Goal: Task Accomplishment & Management: Use online tool/utility

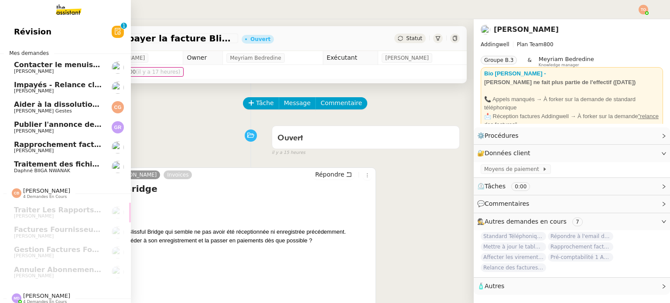
scroll to position [117, 0]
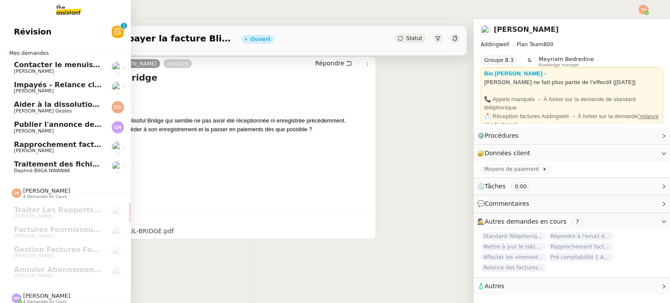
click at [87, 122] on span "Publier l'annonce de recrutement" at bounding box center [80, 124] width 132 height 8
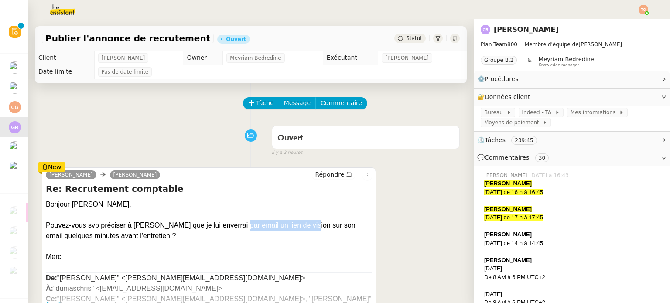
drag, startPoint x: 297, startPoint y: 222, endPoint x: 306, endPoint y: 222, distance: 8.3
click at [302, 222] on div "Pouvez-vous svp préciser à [PERSON_NAME] que je lui enverrai par email un lien …" at bounding box center [209, 230] width 326 height 21
click at [311, 222] on div "Pouvez-vous svp préciser à [PERSON_NAME] que je lui enverrai par email un lien …" at bounding box center [209, 230] width 326 height 21
drag, startPoint x: 75, startPoint y: 235, endPoint x: 110, endPoint y: 236, distance: 35.8
click at [109, 236] on div "Pouvez-vous svp préciser à [PERSON_NAME] que je lui enverrai par email un lien …" at bounding box center [209, 230] width 326 height 21
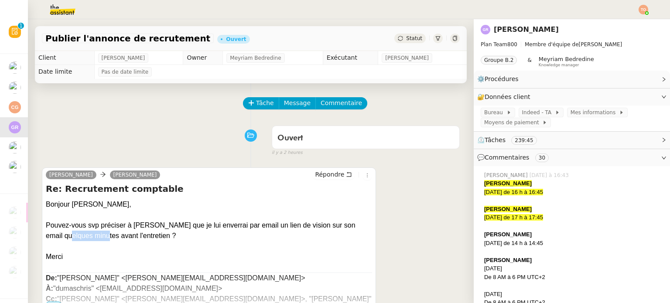
drag, startPoint x: 111, startPoint y: 237, endPoint x: 125, endPoint y: 237, distance: 14.4
click at [112, 237] on div "Pouvez-vous svp préciser à [PERSON_NAME] que je lui enverrai par email un lien …" at bounding box center [209, 230] width 326 height 21
click at [127, 236] on div "Pouvez-vous svp préciser à [PERSON_NAME] que je lui enverrai par email un lien …" at bounding box center [209, 230] width 326 height 21
drag, startPoint x: 71, startPoint y: 228, endPoint x: 150, endPoint y: 227, distance: 79.3
click at [146, 227] on div "Pouvez-vous svp préciser à [PERSON_NAME] que je lui enverrai par email un lien …" at bounding box center [209, 230] width 326 height 21
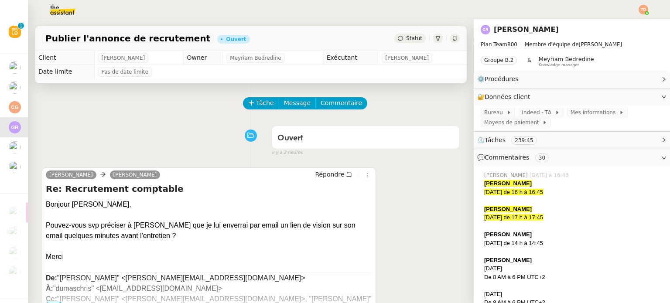
click at [152, 227] on div "Pouvez-vous svp préciser à [PERSON_NAME] que je lui enverrai par email un lien …" at bounding box center [209, 230] width 326 height 21
drag, startPoint x: 277, startPoint y: 227, endPoint x: 315, endPoint y: 226, distance: 38.0
click at [302, 226] on div "Pouvez-vous svp préciser à [PERSON_NAME] que je lui enverrai par email un lien …" at bounding box center [209, 230] width 326 height 21
click at [316, 226] on div "Pouvez-vous svp préciser à [PERSON_NAME] que je lui enverrai par email un lien …" at bounding box center [209, 230] width 326 height 21
drag, startPoint x: 294, startPoint y: 225, endPoint x: 269, endPoint y: 225, distance: 24.9
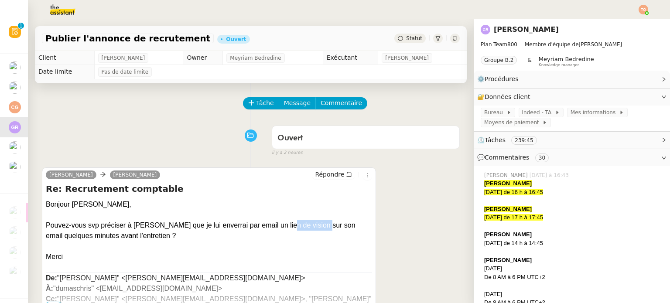
click at [272, 225] on div "Pouvez-vous svp préciser à [PERSON_NAME] que je lui enverrai par email un lien …" at bounding box center [209, 230] width 326 height 21
click at [232, 225] on div "Pouvez-vous svp préciser à [PERSON_NAME] que je lui enverrai par email un lien …" at bounding box center [209, 230] width 326 height 21
drag, startPoint x: 149, startPoint y: 225, endPoint x: 124, endPoint y: 226, distance: 24.9
click at [124, 226] on div "Pouvez-vous svp préciser à [PERSON_NAME] que je lui enverrai par email un lien …" at bounding box center [209, 230] width 326 height 21
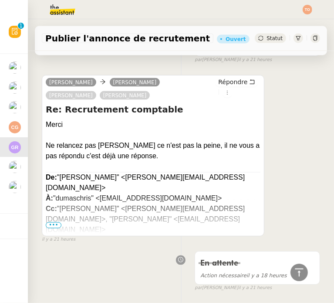
scroll to position [567, 0]
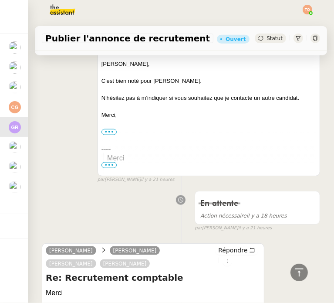
drag, startPoint x: 13, startPoint y: 154, endPoint x: 6, endPoint y: 163, distance: 11.9
drag, startPoint x: 6, startPoint y: 163, endPoint x: 9, endPoint y: 190, distance: 26.3
click at [9, 190] on img at bounding box center [15, 187] width 12 height 12
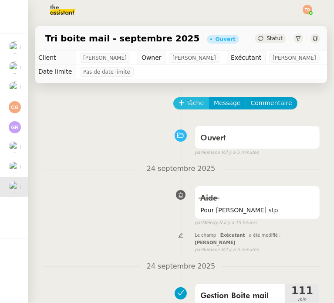
click at [179, 106] on icon at bounding box center [182, 103] width 6 height 6
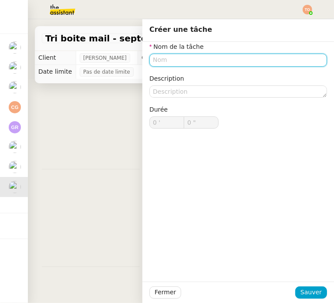
click at [163, 62] on input "text" at bounding box center [239, 60] width 178 height 13
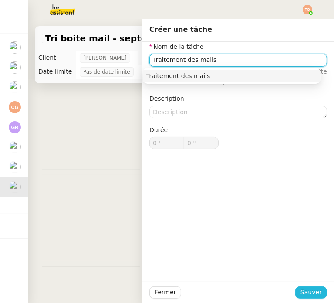
type input "Traitement des mails"
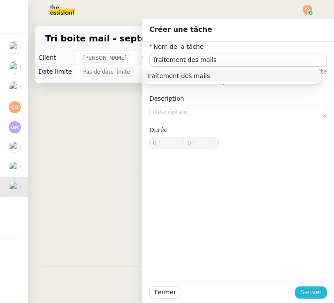
click at [307, 288] on span "Sauver" at bounding box center [311, 292] width 21 height 10
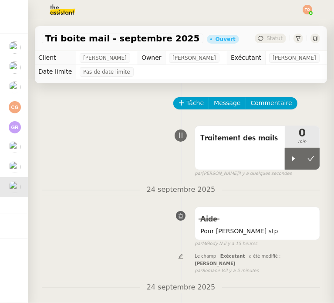
click at [109, 144] on div "Traitement des mails 0 min false par [PERSON_NAME]. il y a quelques secondes" at bounding box center [181, 150] width 279 height 56
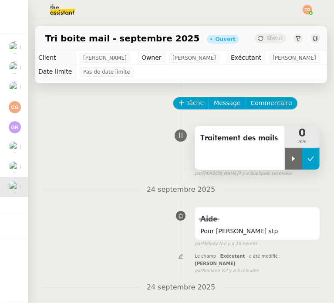
click at [303, 167] on button at bounding box center [311, 159] width 17 height 22
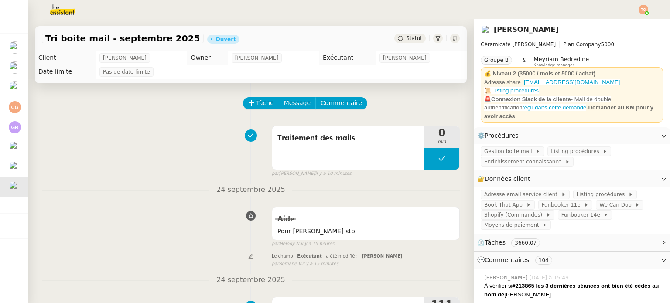
click at [158, 187] on nz-divider "24 septembre 2025" at bounding box center [251, 190] width 418 height 12
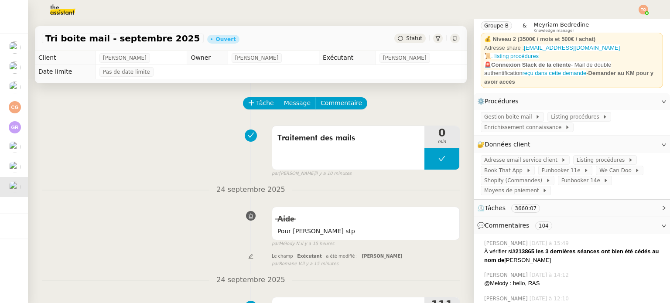
scroll to position [87, 0]
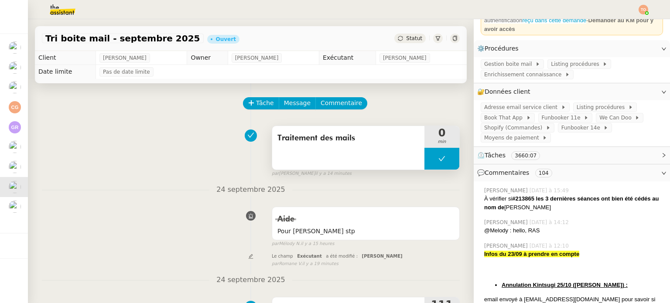
click at [424, 169] on button at bounding box center [441, 159] width 35 height 22
click at [429, 162] on icon at bounding box center [432, 158] width 7 height 7
click at [519, 109] on span "Adresse email service client" at bounding box center [522, 107] width 77 height 9
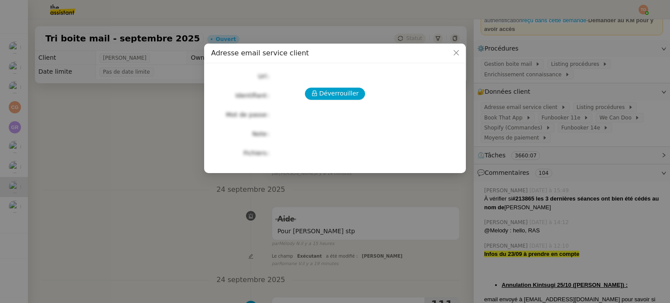
click at [314, 87] on div "Déverrouiller Url Identifiant Mot de passe Note Fichiers Upload" at bounding box center [335, 114] width 248 height 89
click at [323, 89] on span "Déverrouiller" at bounding box center [339, 94] width 40 height 10
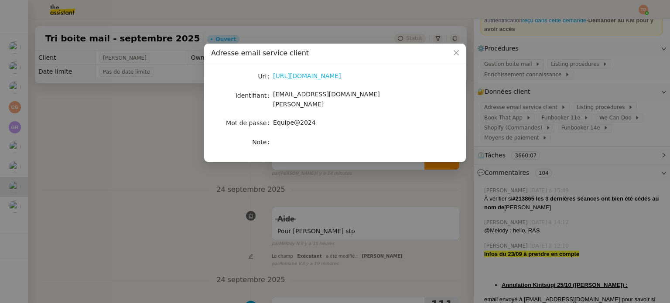
click at [341, 74] on link "[URL][DOMAIN_NAME]" at bounding box center [307, 75] width 68 height 7
click at [345, 71] on div "[URL][DOMAIN_NAME]" at bounding box center [345, 76] width 144 height 12
click at [340, 73] on link "[URL][DOMAIN_NAME]" at bounding box center [307, 75] width 68 height 7
click at [324, 171] on nz-modal-container "Adresse email service client Url [URL][DOMAIN_NAME] Identifiant [EMAIL_ADDRESS]…" at bounding box center [335, 151] width 670 height 303
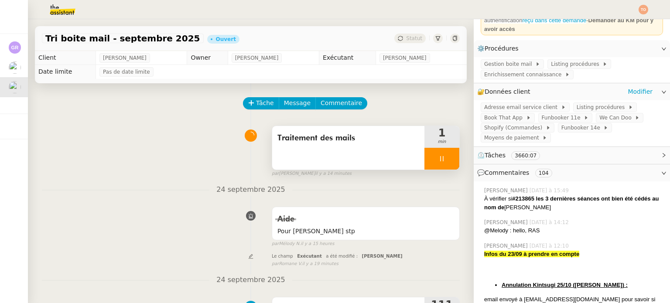
click at [486, 104] on div "Adresse email service client Listing procédures Book That App Funbooker 11e We …" at bounding box center [571, 123] width 196 height 46
click at [492, 109] on span "Adresse email service client" at bounding box center [522, 107] width 77 height 9
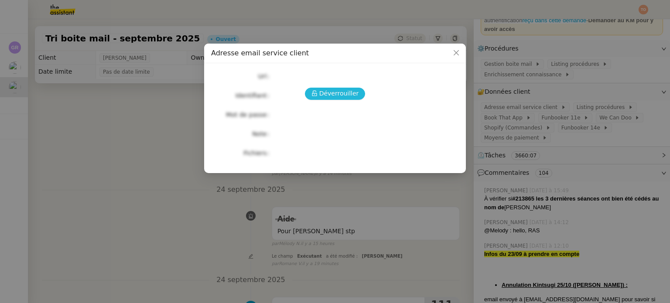
click at [359, 95] on button "Déverrouiller" at bounding box center [335, 94] width 61 height 12
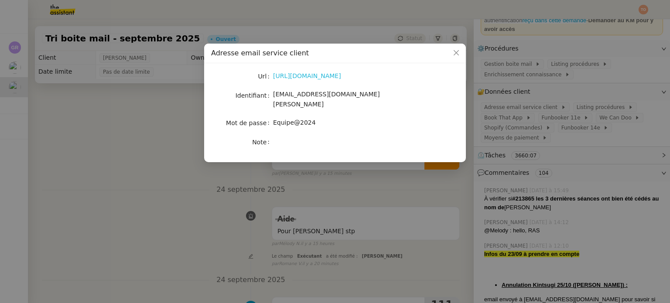
click at [334, 79] on link "[URL][DOMAIN_NAME]" at bounding box center [307, 75] width 68 height 7
click at [342, 83] on div "Url [URL][DOMAIN_NAME] Identifiant [EMAIL_ADDRESS][DOMAIN_NAME][PERSON_NAME] Mo…" at bounding box center [335, 109] width 248 height 78
click at [343, 80] on div "[URL][DOMAIN_NAME]" at bounding box center [345, 76] width 144 height 10
click at [341, 79] on link "[URL][DOMAIN_NAME]" at bounding box center [307, 75] width 68 height 7
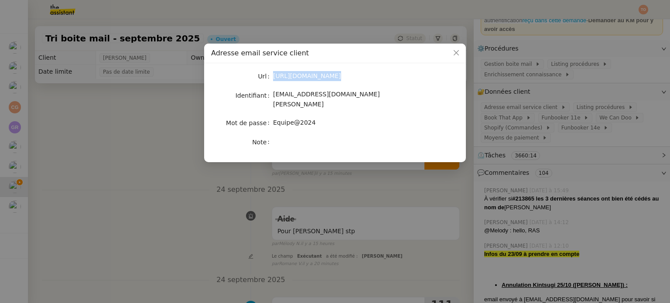
click at [321, 97] on span "[EMAIL_ADDRESS][DOMAIN_NAME][PERSON_NAME]" at bounding box center [326, 99] width 107 height 17
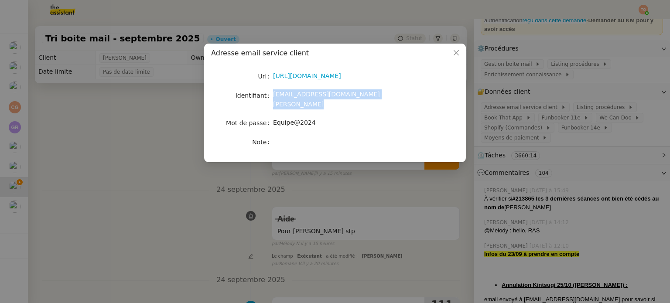
click at [321, 97] on span "[EMAIL_ADDRESS][DOMAIN_NAME][PERSON_NAME]" at bounding box center [326, 99] width 107 height 17
copy span "[EMAIL_ADDRESS][DOMAIN_NAME][PERSON_NAME]"
click at [300, 119] on span "Equipe@2024" at bounding box center [294, 122] width 43 height 7
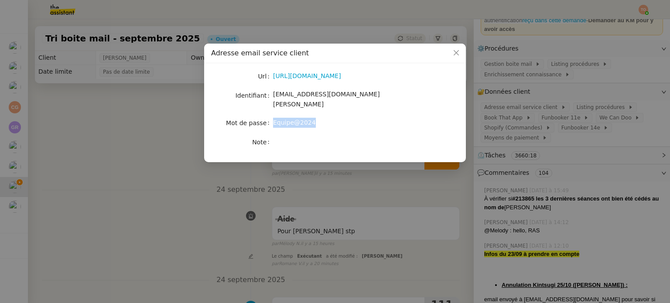
click at [300, 119] on span "Equipe@2024" at bounding box center [294, 122] width 43 height 7
copy span "Equipe@2024"
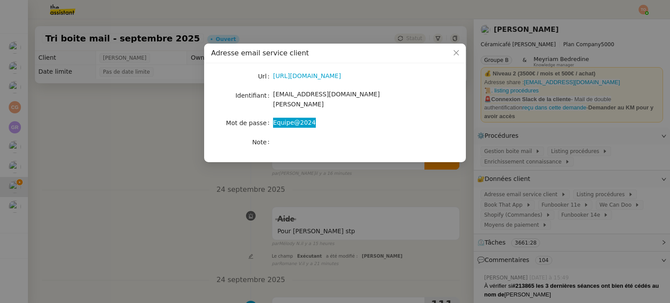
scroll to position [87, 0]
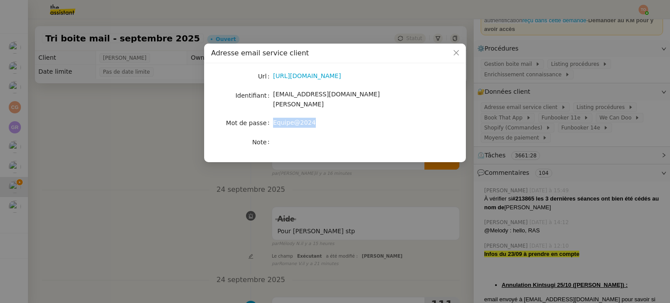
click at [555, 120] on nz-modal-container "Adresse email service client Url [URL][DOMAIN_NAME] Identifiant [EMAIL_ADDRESS]…" at bounding box center [335, 151] width 670 height 303
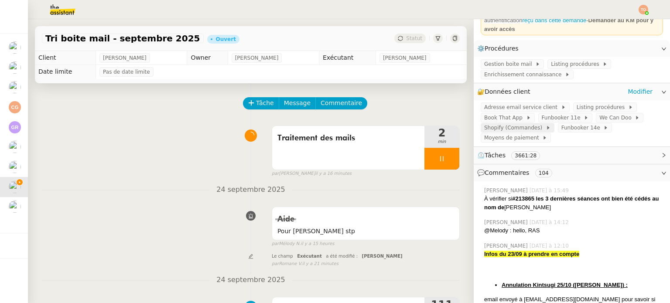
click at [542, 130] on span at bounding box center [543, 128] width 3 height 6
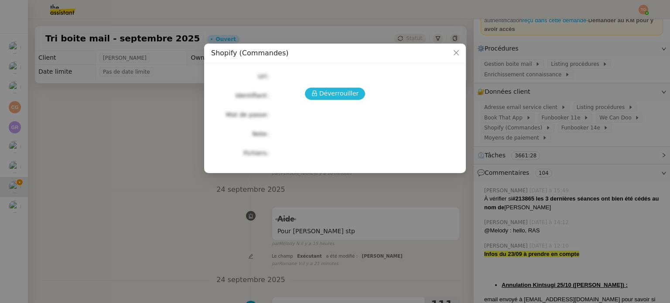
click at [340, 91] on span "Déverrouiller" at bounding box center [339, 94] width 40 height 10
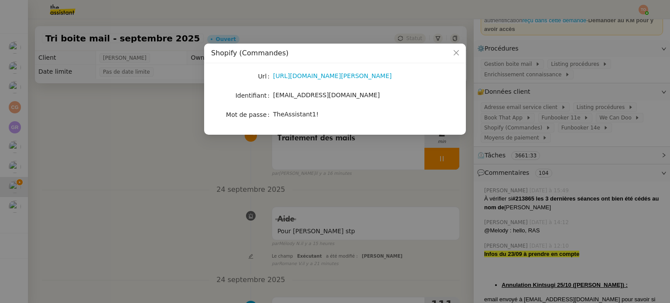
click at [333, 92] on span "charlie@theassistant.com" at bounding box center [326, 95] width 107 height 7
copy span "charlie@theassistant.com"
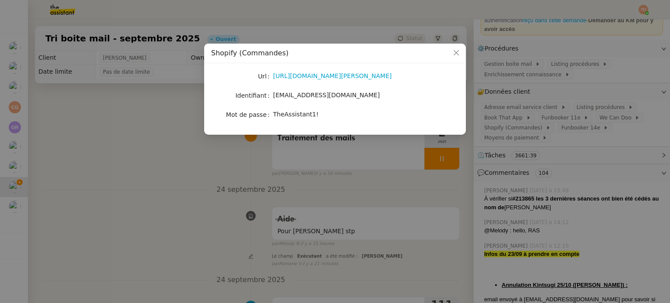
click at [300, 110] on div "TheAssistant1!" at bounding box center [345, 114] width 144 height 10
copy span "TheAssistant1!"
